Goal: Complete application form

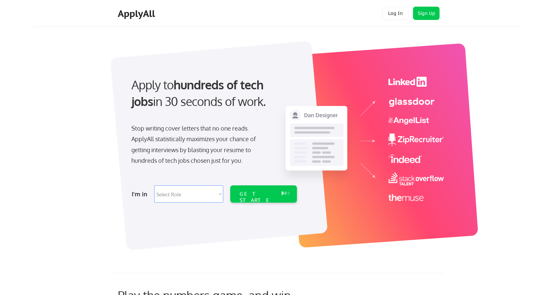
click at [183, 196] on select "Select Role Software Engineering Product Management Customer Success Sales UI/U…" at bounding box center [188, 193] width 69 height 17
select select ""hr_recruiting""
click at [154, 185] on select "Select Role Software Engineering Product Management Customer Success Sales UI/U…" at bounding box center [188, 193] width 69 height 17
select select ""hr_recruiting""
click at [399, 12] on button "Log In" at bounding box center [395, 13] width 27 height 13
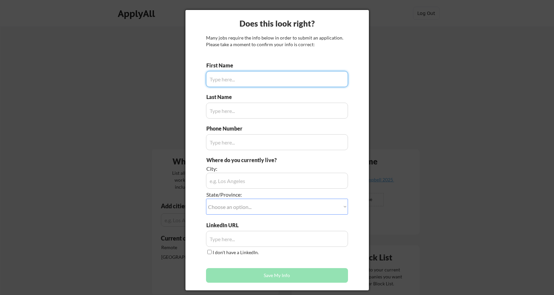
click at [286, 83] on input "input" at bounding box center [277, 79] width 142 height 16
type input "craig"
click at [243, 104] on input "input" at bounding box center [277, 111] width 142 height 16
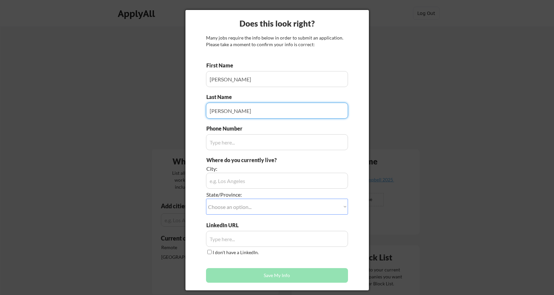
type input "campbell"
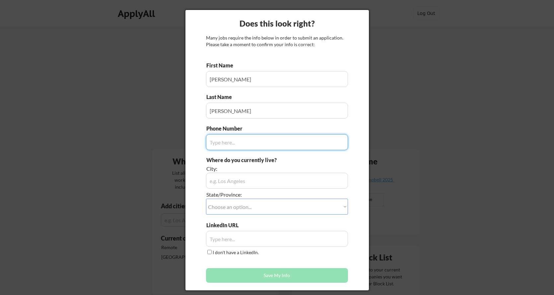
click at [245, 139] on input "input" at bounding box center [277, 142] width 142 height 16
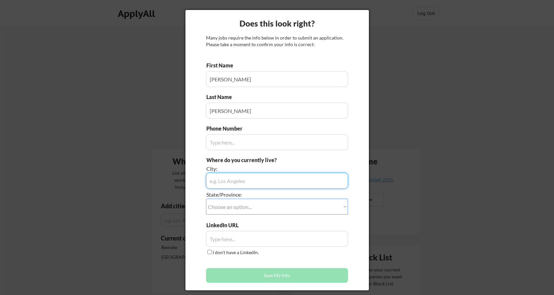
click at [237, 181] on input "input" at bounding box center [277, 181] width 142 height 16
type input "Seattle"
click at [238, 208] on select "Choose an option... Other/Not Applicable Alabama Alaska Alberta Arizona Arkansa…" at bounding box center [277, 206] width 142 height 16
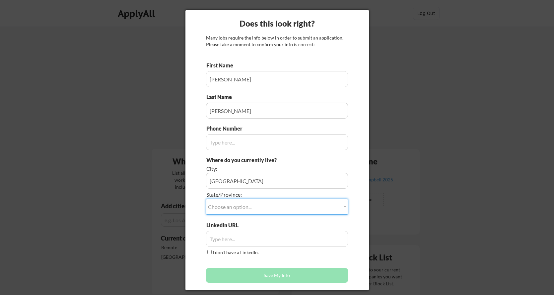
select select ""Washington""
click at [206, 198] on select "Choose an option... Other/Not Applicable Alabama Alaska Alberta Arizona Arkansa…" at bounding box center [277, 206] width 142 height 16
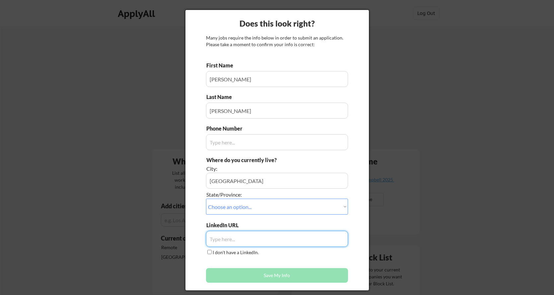
click at [245, 240] on input "input" at bounding box center [277, 239] width 142 height 16
click at [210, 250] on input "I don't have a LinkedIn." at bounding box center [209, 251] width 4 height 4
checkbox input "true"
click at [277, 239] on input "input" at bounding box center [277, 239] width 142 height 16
paste input "https://www.linkedin.com/in/craigjcampbell/"
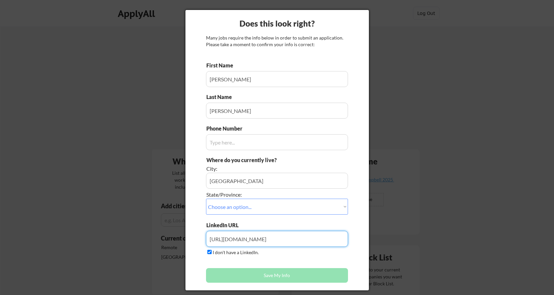
type input "https://www.linkedin.com/in/craigjcampbell/"
click at [385, 161] on div at bounding box center [277, 147] width 554 height 295
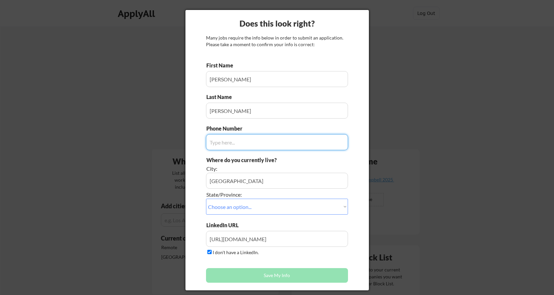
click at [267, 146] on input "input" at bounding box center [277, 142] width 142 height 16
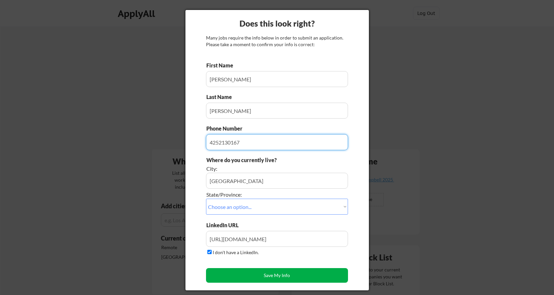
type input "4252130167"
click at [274, 278] on button "Save My Info" at bounding box center [277, 275] width 142 height 15
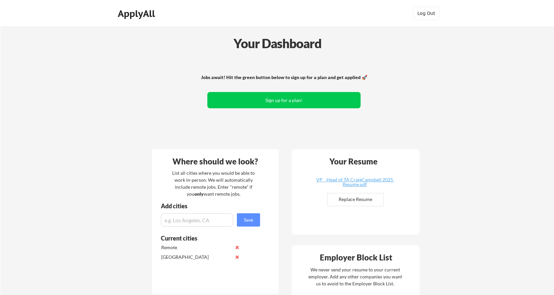
click at [192, 220] on input "input" at bounding box center [197, 219] width 72 height 13
type input "seattle"
click at [250, 221] on button "Save" at bounding box center [248, 219] width 23 height 13
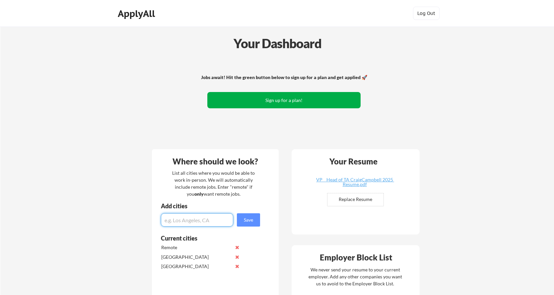
click at [302, 99] on button "Sign up for a plan!" at bounding box center [283, 100] width 153 height 16
